Goal: Information Seeking & Learning: Learn about a topic

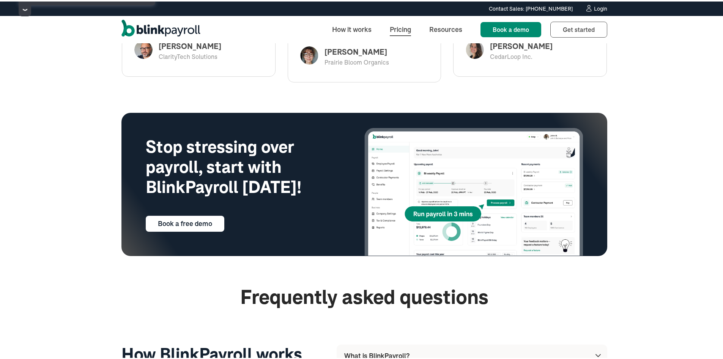
scroll to position [1777, 0]
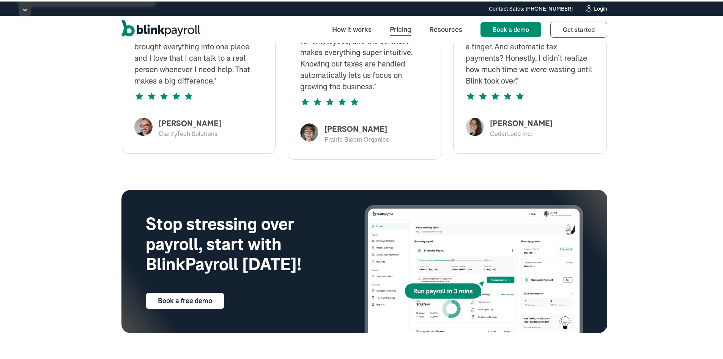
click at [405, 23] on link "Pricing" at bounding box center [400, 28] width 33 height 16
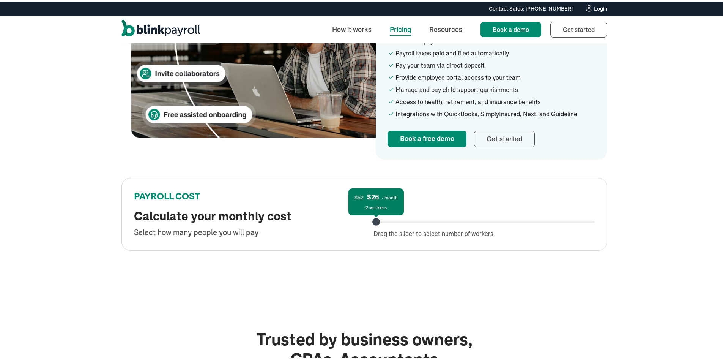
scroll to position [455, 0]
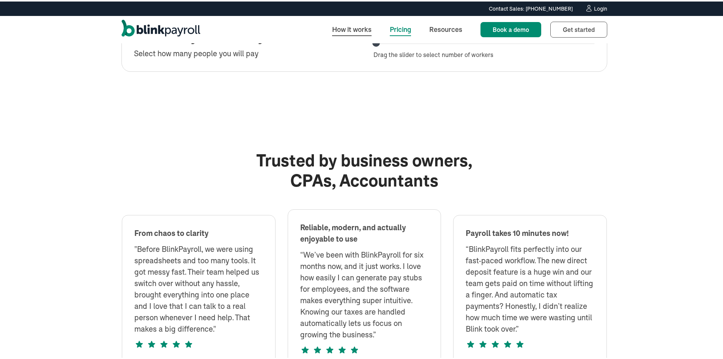
click at [349, 24] on link "How it works" at bounding box center [352, 28] width 52 height 16
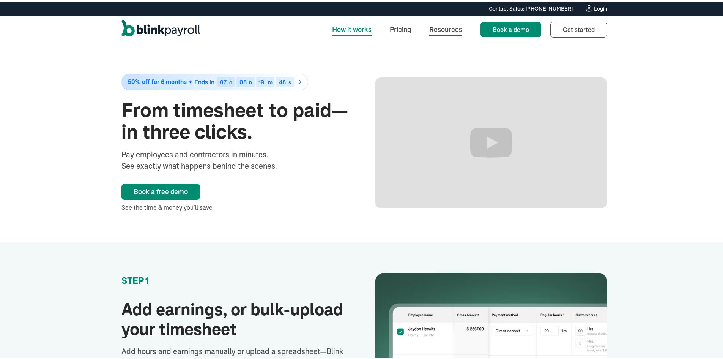
click at [431, 24] on link "Resources" at bounding box center [445, 28] width 45 height 16
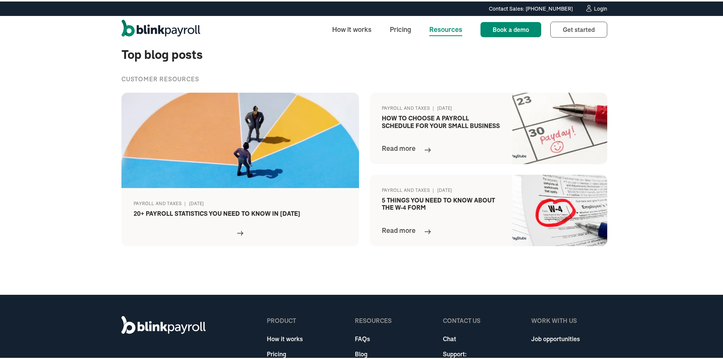
scroll to position [153, 0]
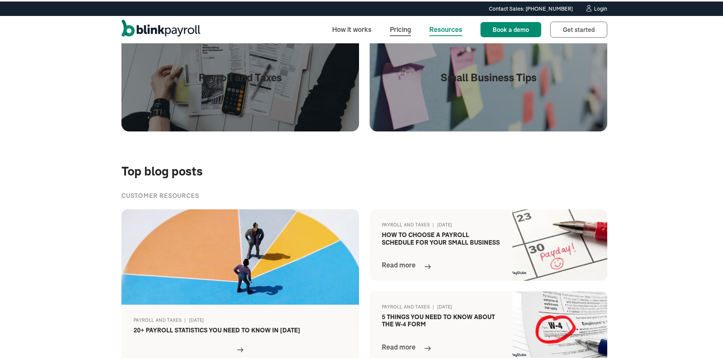
click at [402, 26] on link "Pricing" at bounding box center [400, 28] width 33 height 16
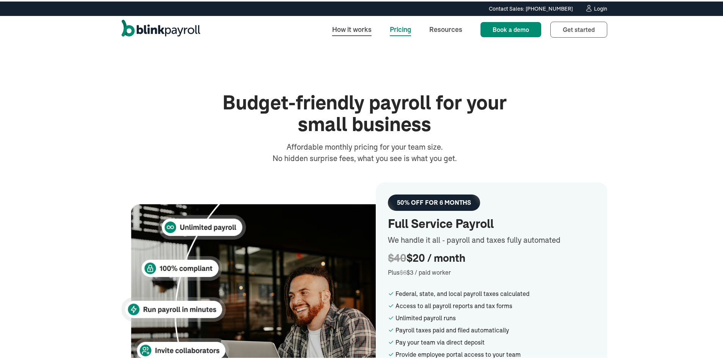
click at [346, 22] on link "How it works" at bounding box center [352, 28] width 52 height 16
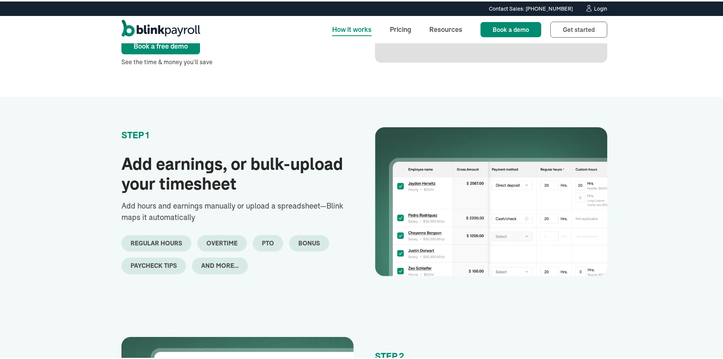
scroll to position [152, 0]
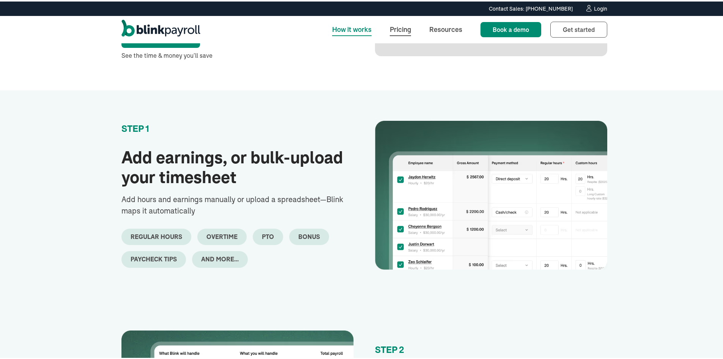
click at [397, 27] on link "Pricing" at bounding box center [400, 28] width 33 height 16
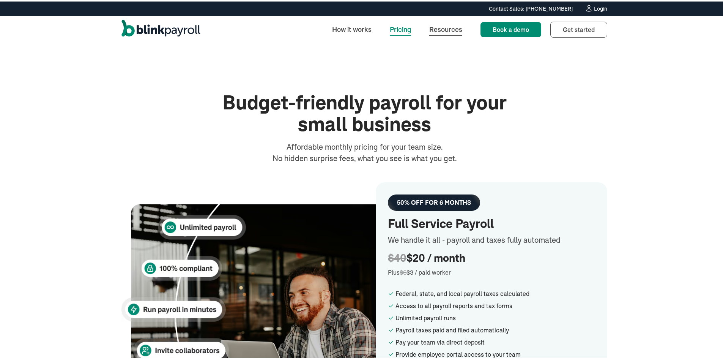
click at [444, 26] on link "Resources" at bounding box center [445, 28] width 45 height 16
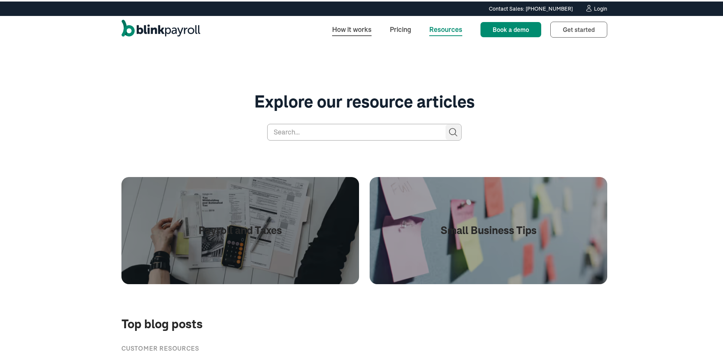
click at [365, 28] on link "How it works" at bounding box center [352, 28] width 52 height 16
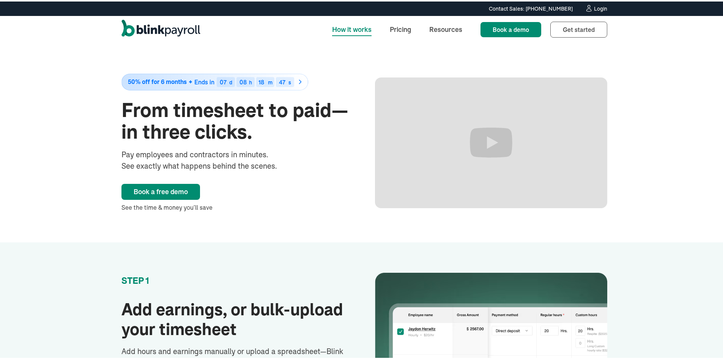
click at [327, 150] on div "50% off for 6 months Ends in 07 d 08 h 18 m 47 s From timesheet to paid—in thre…" at bounding box center [237, 141] width 232 height 138
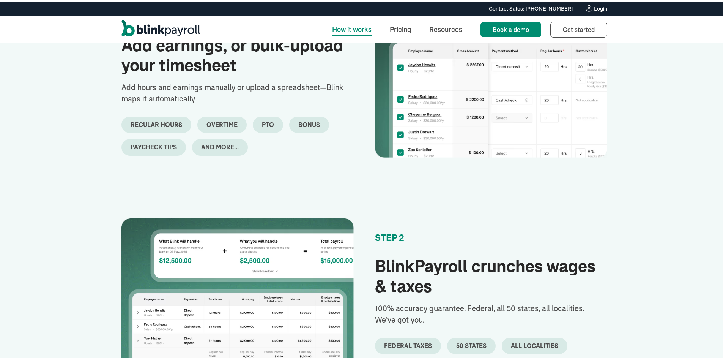
scroll to position [112, 0]
